Goal: Entertainment & Leisure: Consume media (video, audio)

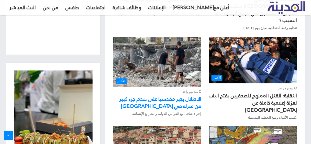
scroll to position [368, 0]
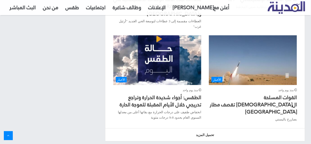
scroll to position [568, 0]
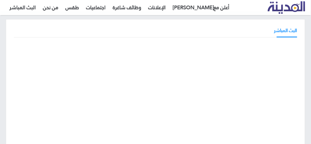
scroll to position [41, 0]
